Goal: Entertainment & Leisure: Consume media (video, audio)

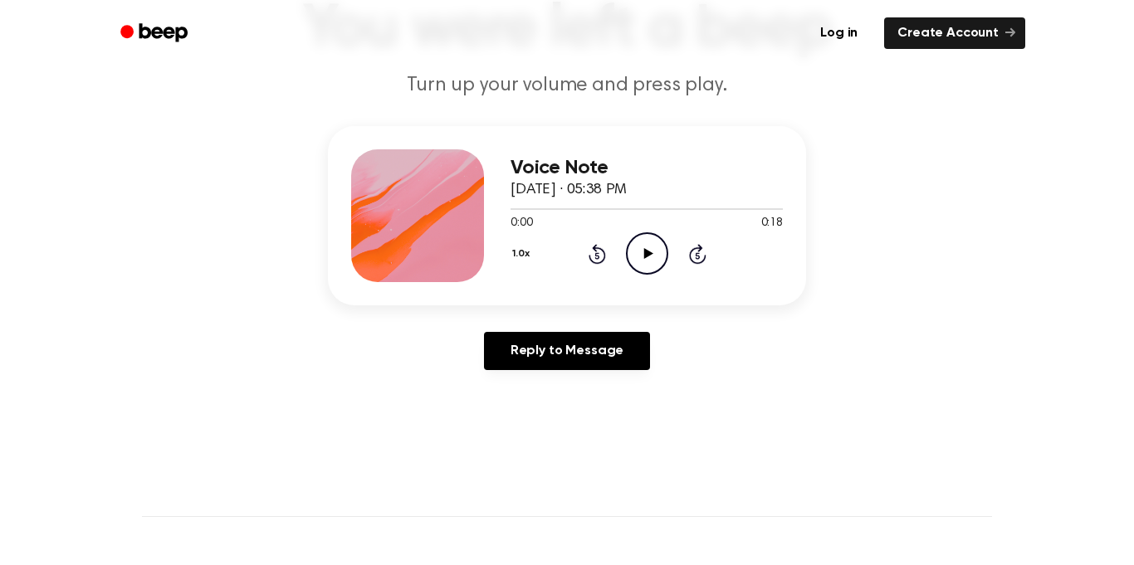
click at [652, 284] on div "Voice Note September 8, 2025 · 05:38 PM 0:00 0:18 Your browser does not support…" at bounding box center [567, 215] width 478 height 179
click at [647, 269] on icon "Play Audio" at bounding box center [647, 253] width 42 height 42
click at [512, 208] on div at bounding box center [552, 209] width 85 height 2
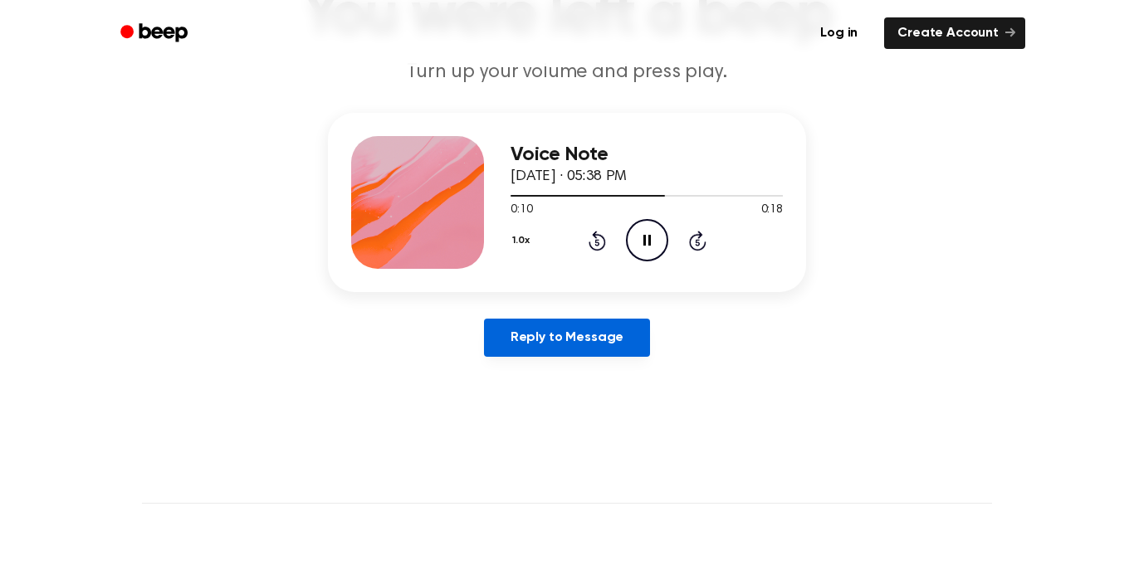
scroll to position [149, 0]
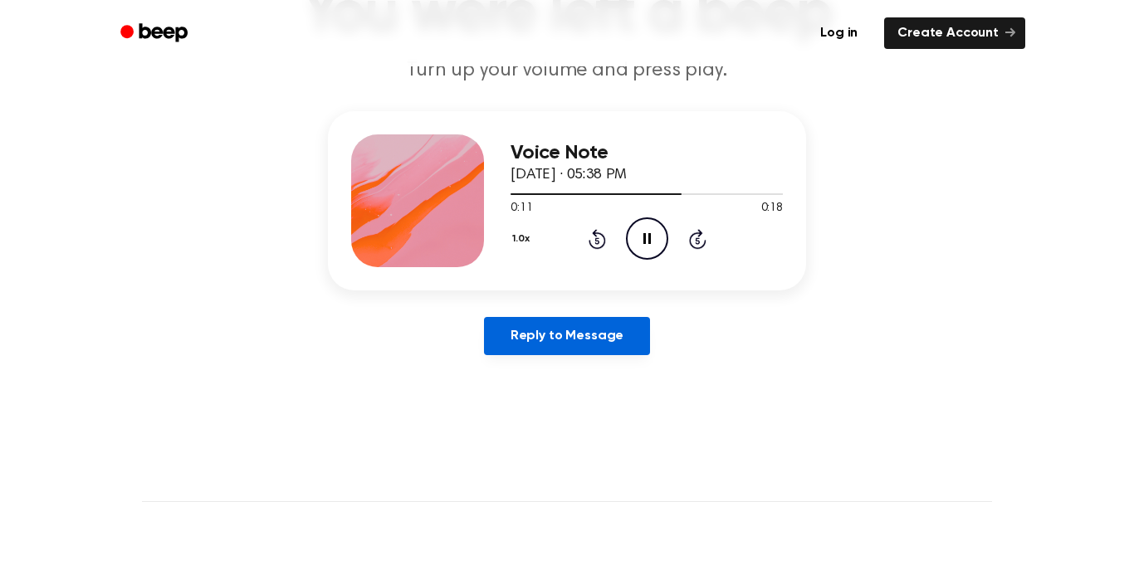
click at [589, 345] on link "Reply to Message" at bounding box center [567, 336] width 166 height 38
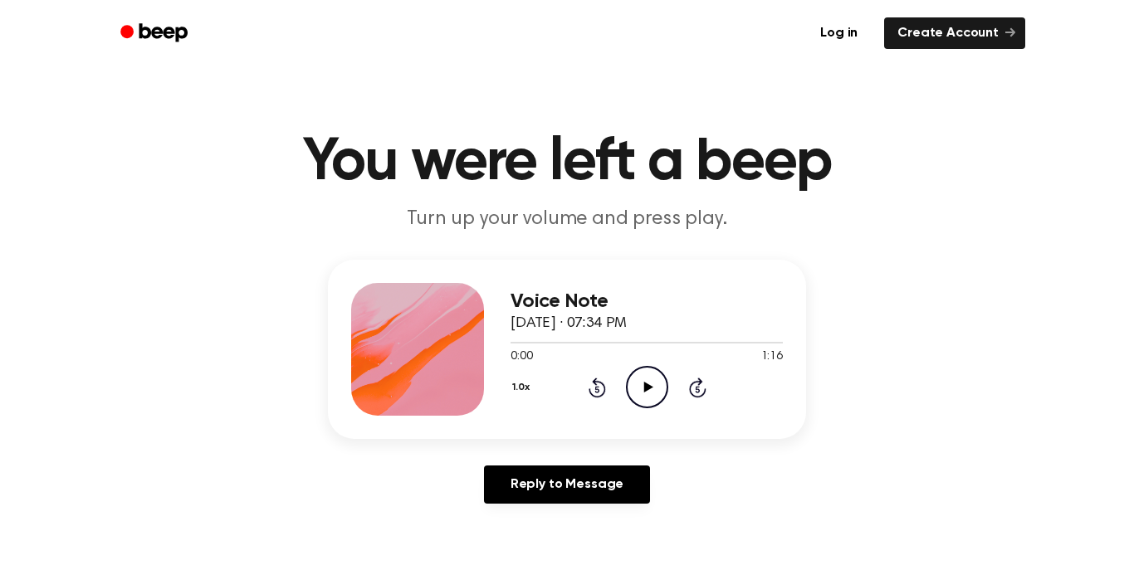
click at [637, 393] on icon "Play Audio" at bounding box center [647, 387] width 42 height 42
click at [642, 380] on icon "Play Audio" at bounding box center [647, 387] width 42 height 42
click at [654, 404] on icon "Play Audio" at bounding box center [647, 387] width 42 height 42
click at [538, 461] on div "Voice Note September 8, 2025 · 07:37 PM 0:00 0:10 Your browser does not support…" at bounding box center [567, 388] width 1094 height 257
click at [653, 375] on icon "Play Audio" at bounding box center [647, 387] width 42 height 42
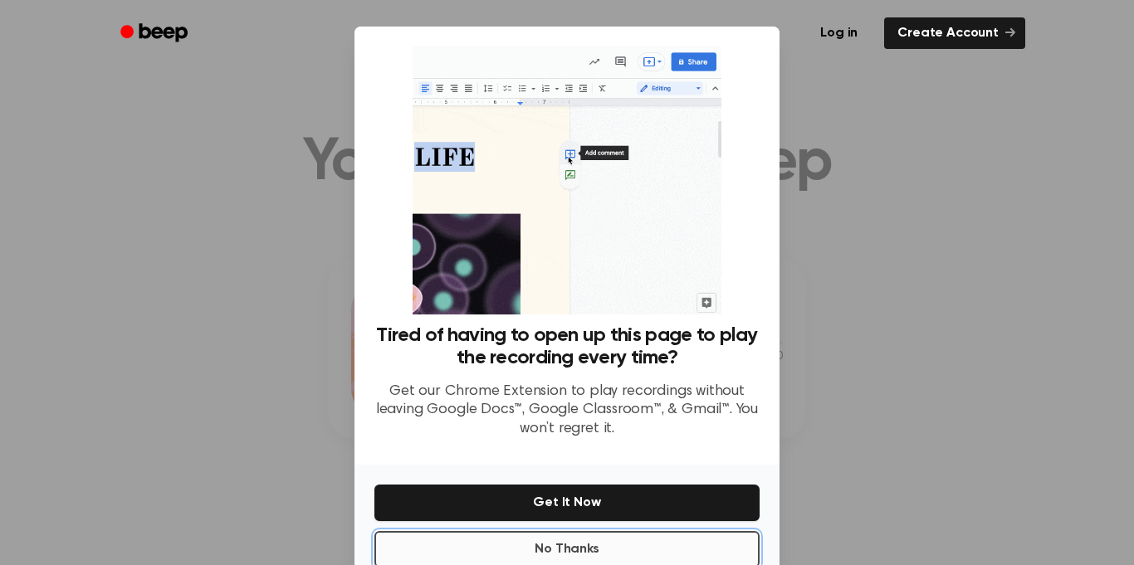
click at [540, 553] on button "No Thanks" at bounding box center [566, 549] width 385 height 37
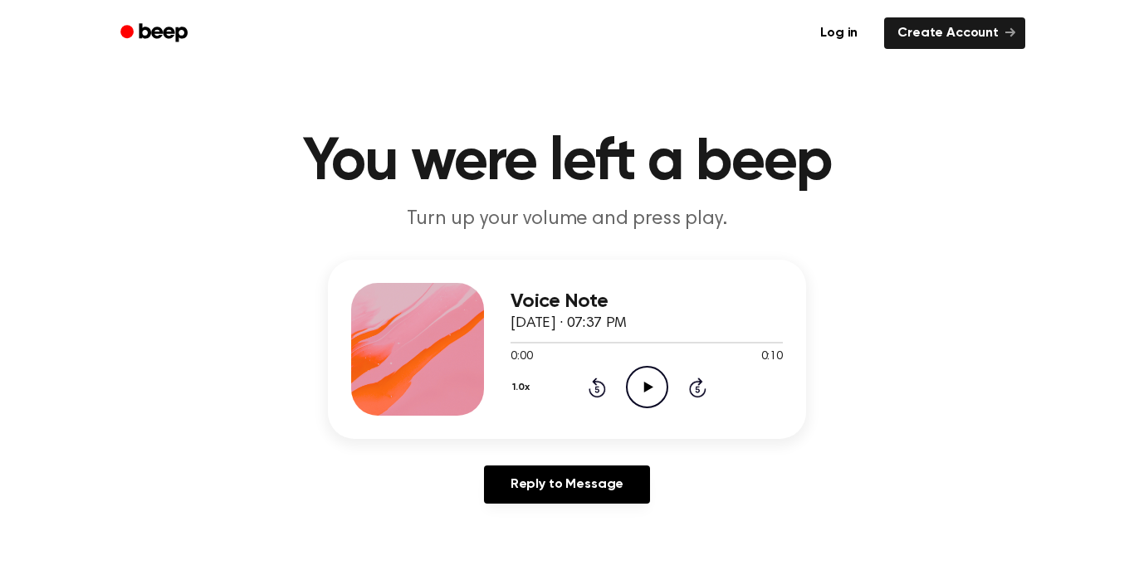
click at [644, 370] on icon "Play Audio" at bounding box center [647, 387] width 42 height 42
click at [639, 399] on icon "Play Audio" at bounding box center [647, 387] width 42 height 42
click at [639, 374] on icon "Play Audio" at bounding box center [647, 387] width 42 height 42
click at [648, 388] on icon at bounding box center [647, 387] width 9 height 11
click at [638, 380] on icon "Play Audio" at bounding box center [647, 387] width 42 height 42
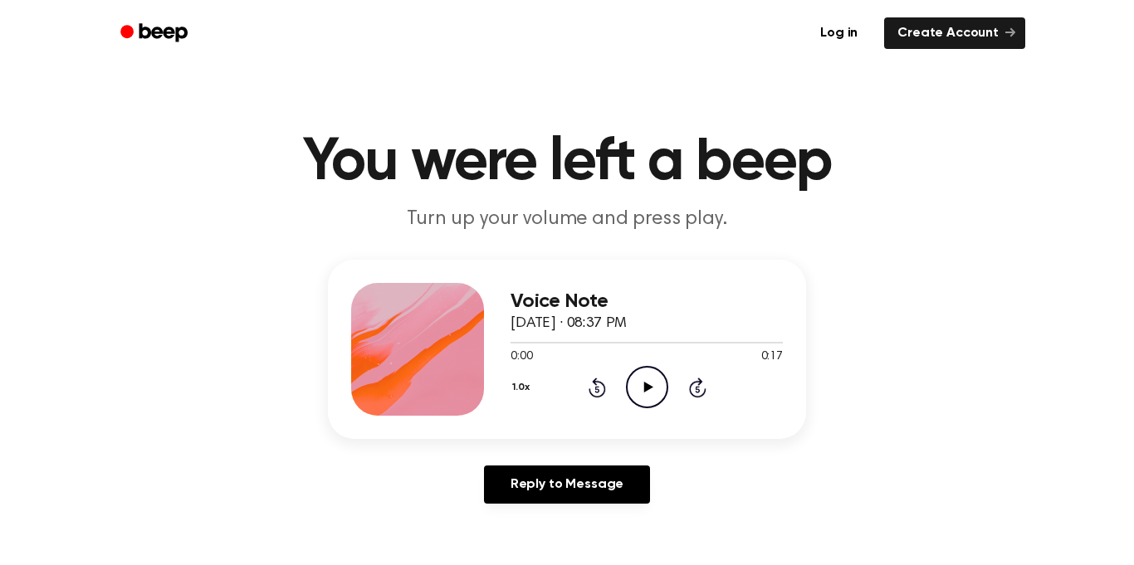
click at [638, 388] on icon "Play Audio" at bounding box center [647, 387] width 42 height 42
click at [644, 378] on icon "Play Audio" at bounding box center [647, 387] width 42 height 42
click at [637, 380] on icon "Play Audio" at bounding box center [647, 387] width 42 height 42
click at [630, 386] on icon "Play Audio" at bounding box center [647, 387] width 42 height 42
click at [642, 386] on icon "Play Audio" at bounding box center [647, 387] width 42 height 42
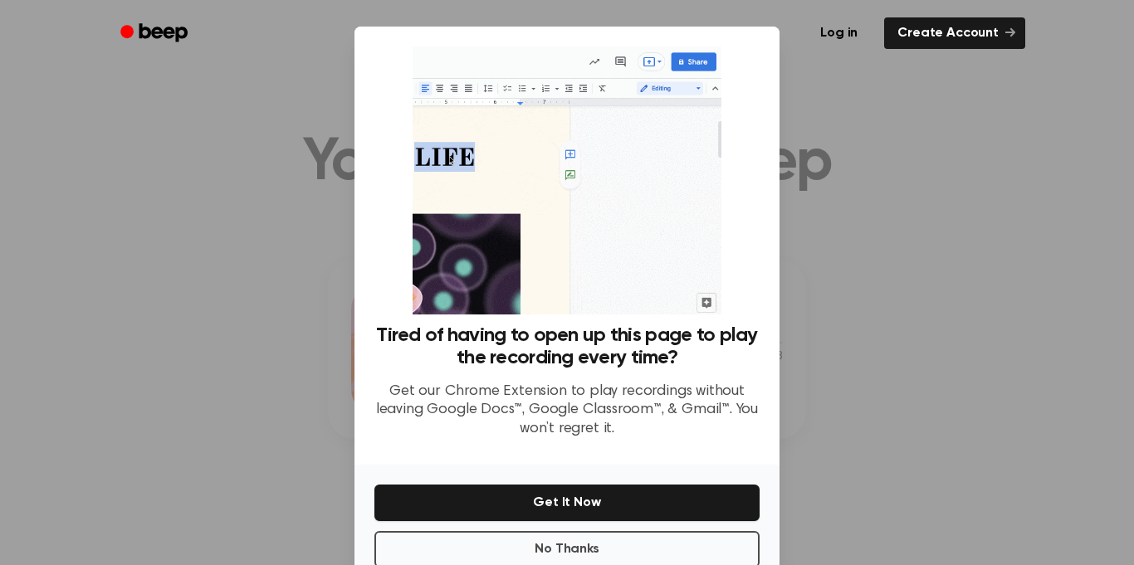
click at [827, 236] on div at bounding box center [567, 282] width 1134 height 565
click at [696, 554] on button "No Thanks" at bounding box center [566, 549] width 385 height 37
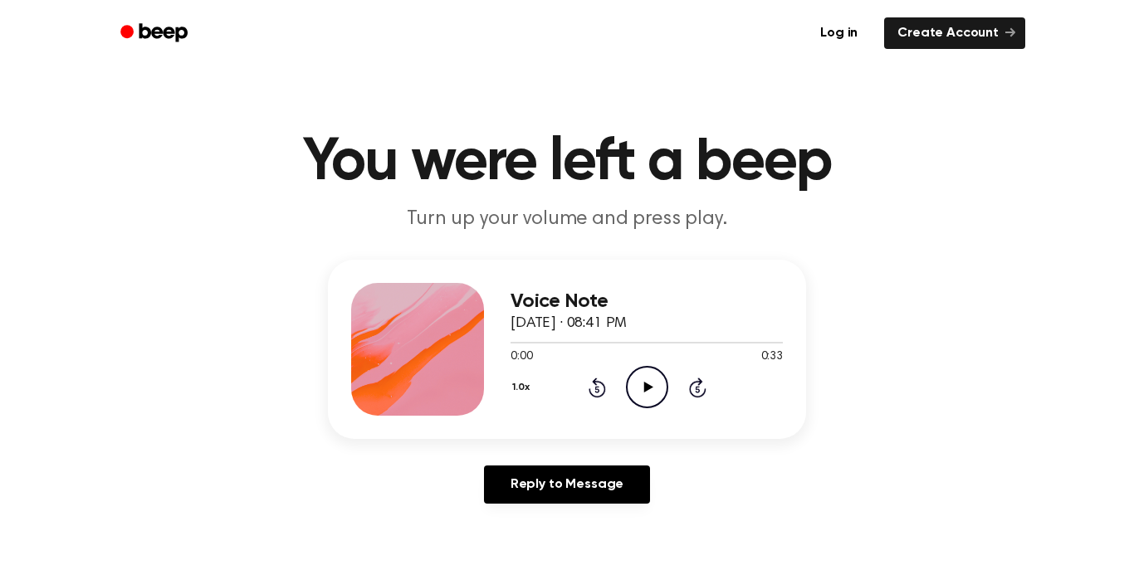
click at [652, 390] on icon "Play Audio" at bounding box center [647, 387] width 42 height 42
